Goal: Navigation & Orientation: Find specific page/section

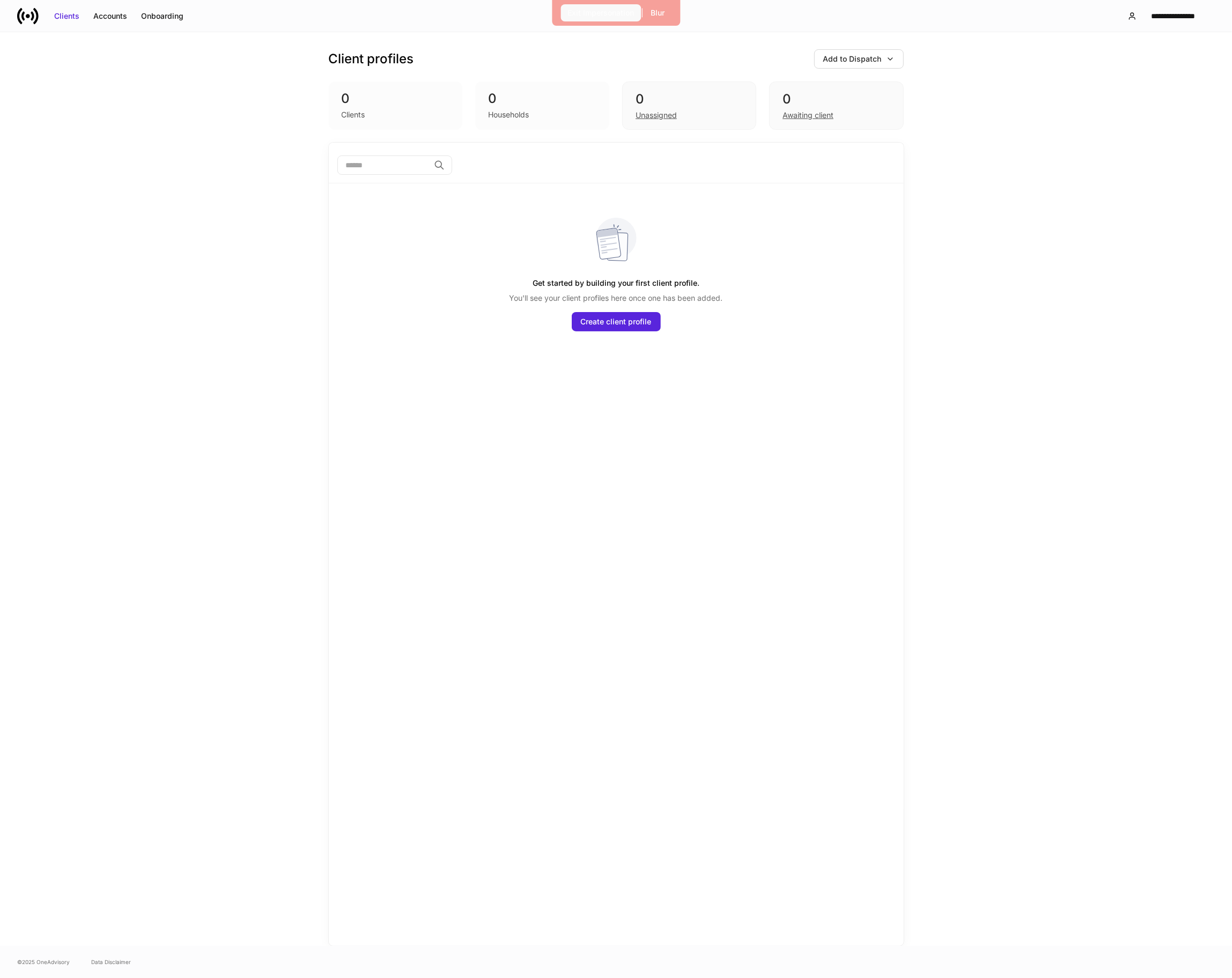
click at [574, 13] on div "Exit Impersonation" at bounding box center [600, 13] width 67 height 11
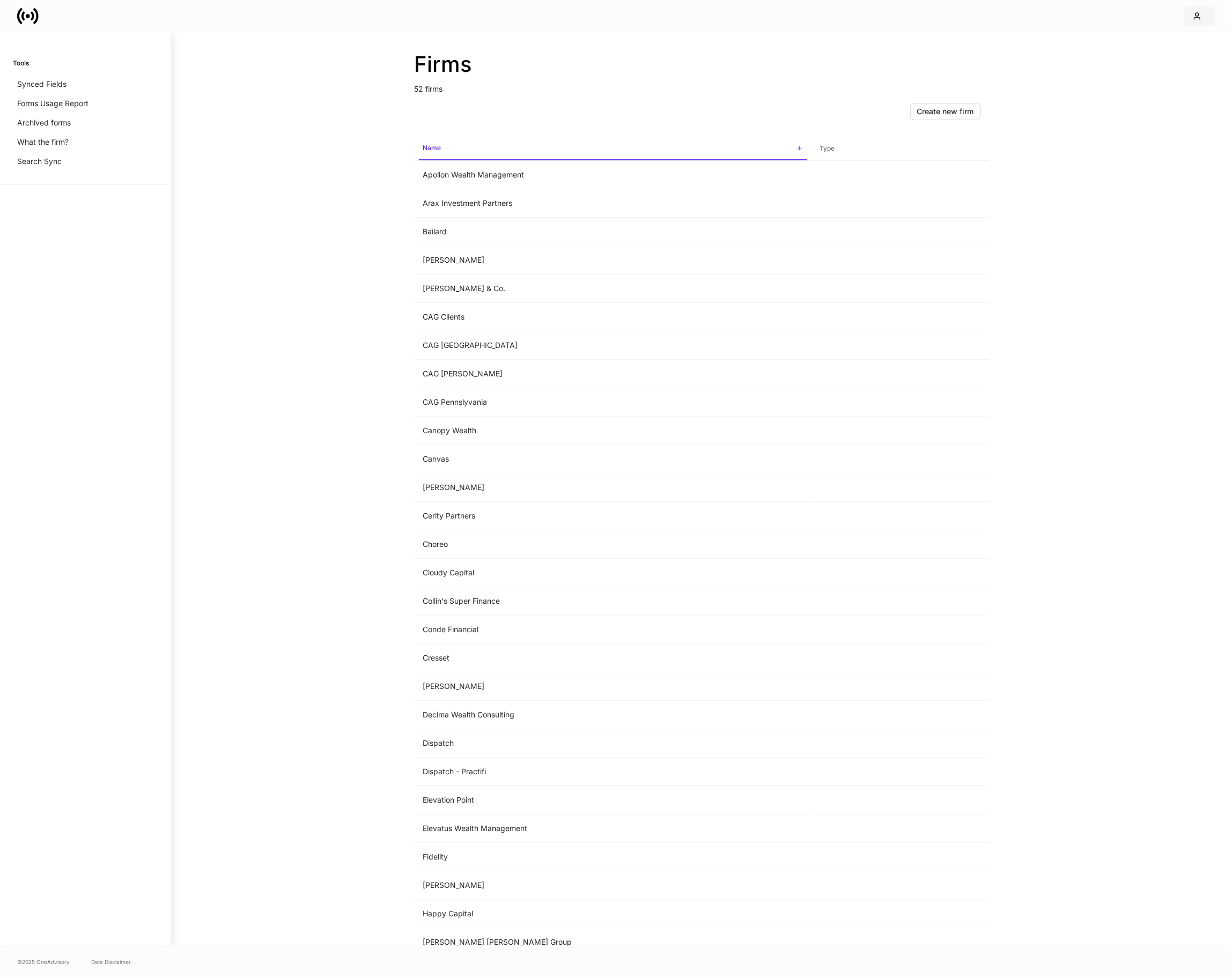
click at [1198, 18] on icon "button" at bounding box center [1197, 17] width 9 height 9
click at [891, 77] on div at bounding box center [616, 489] width 1232 height 978
